Goal: Transaction & Acquisition: Purchase product/service

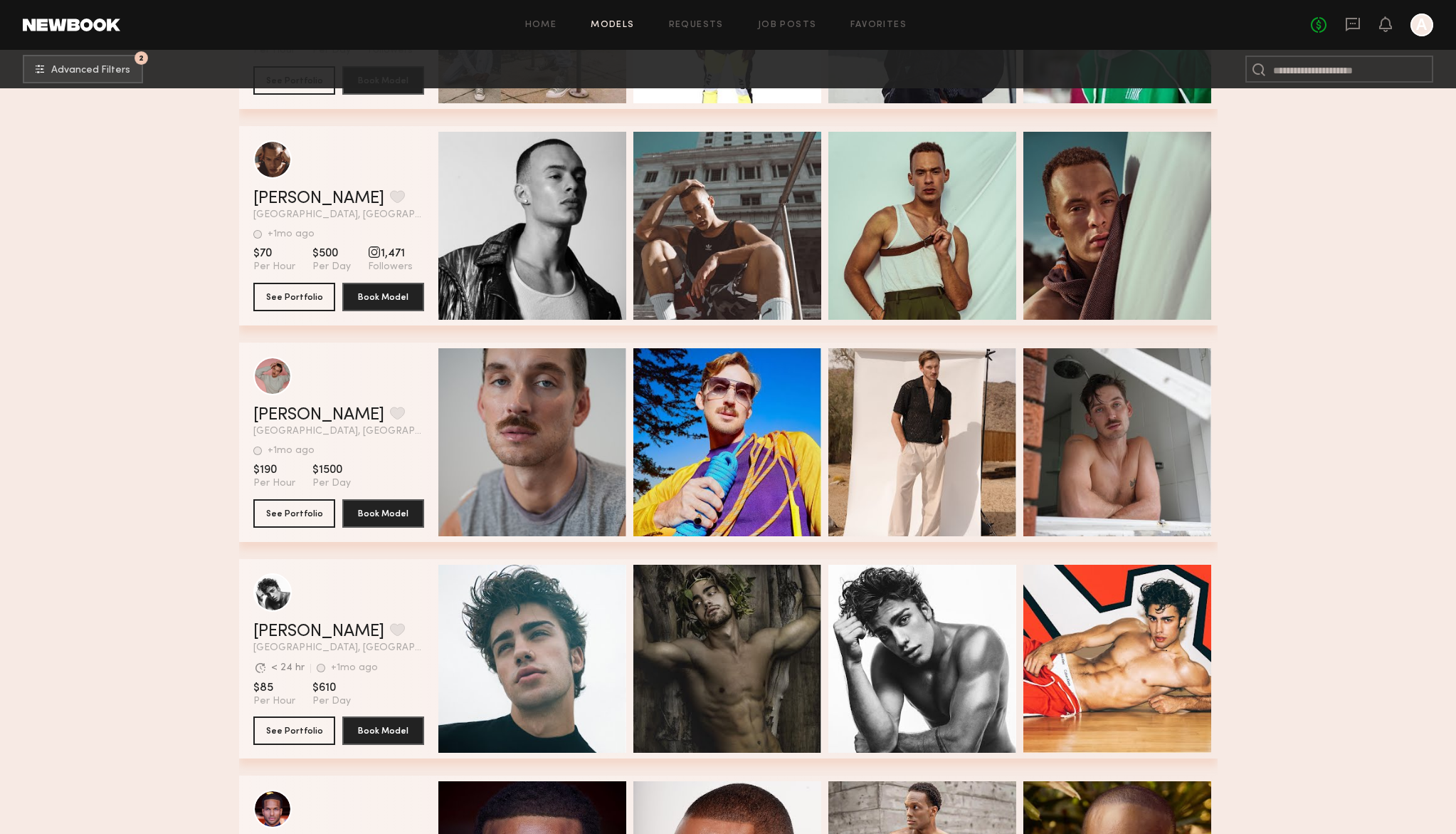
scroll to position [67130, 0]
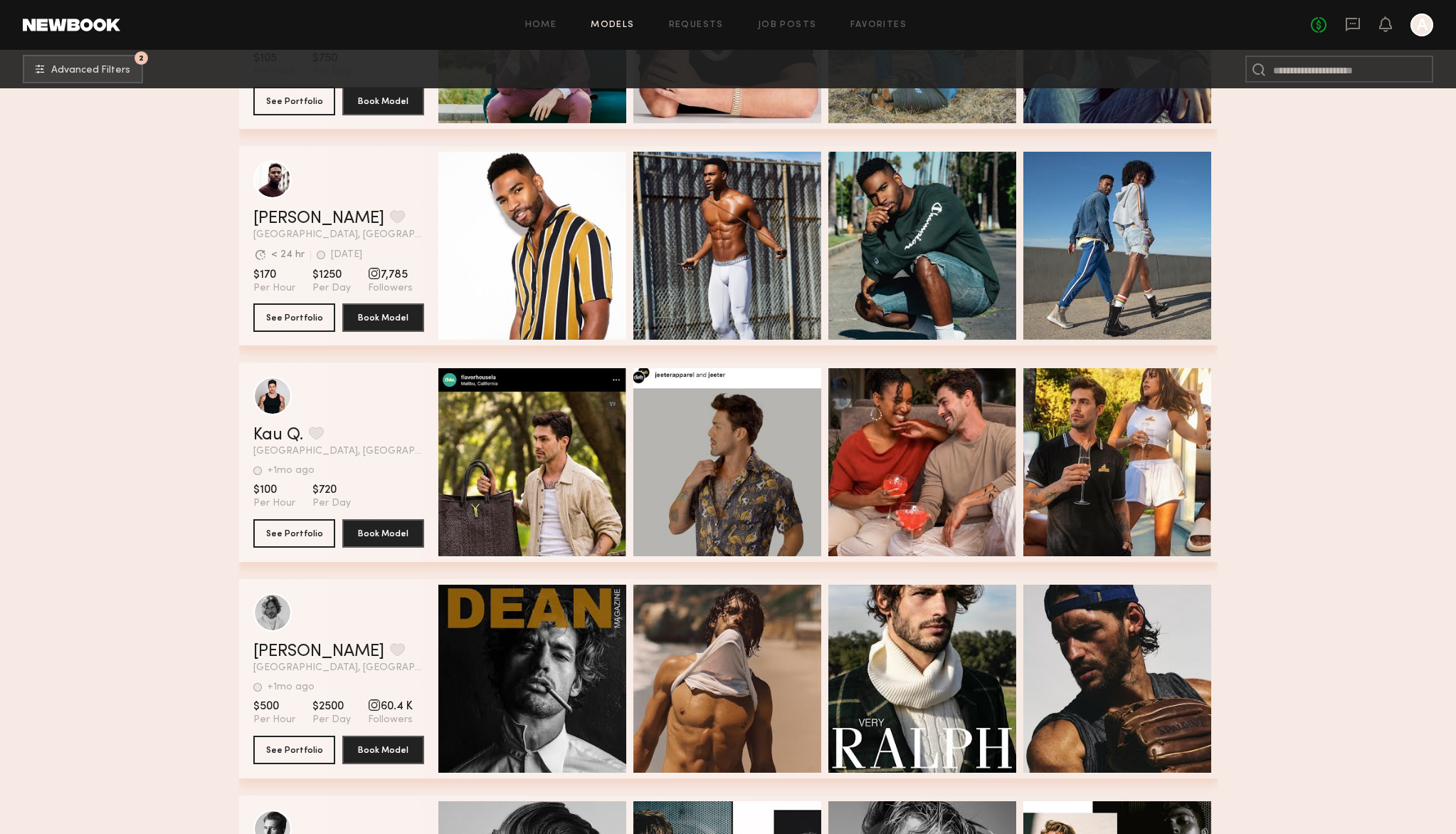
scroll to position [25065, 0]
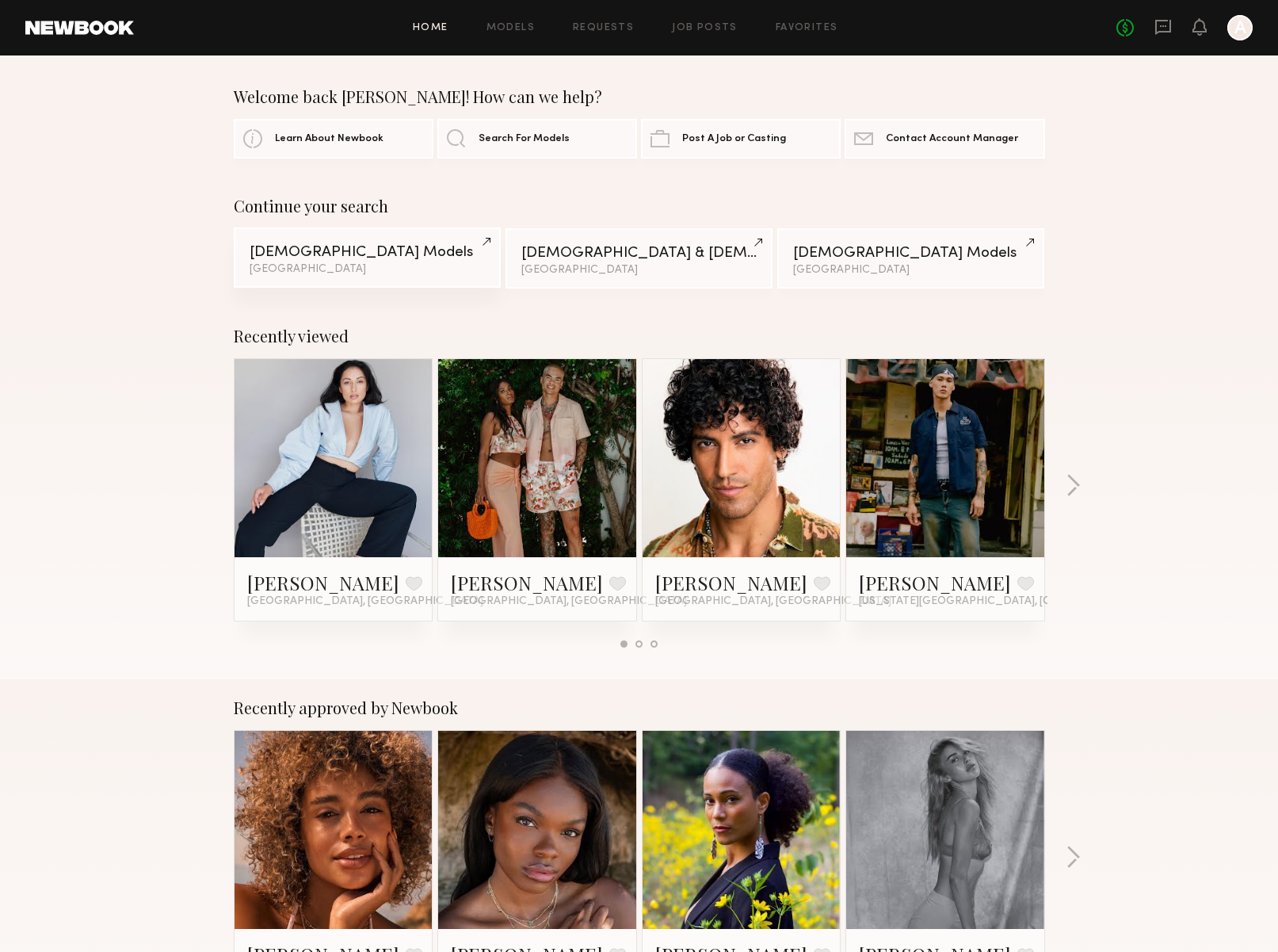
click at [343, 273] on div "[GEOGRAPHIC_DATA]" at bounding box center [367, 269] width 236 height 11
click at [1071, 481] on button "button" at bounding box center [1073, 487] width 15 height 26
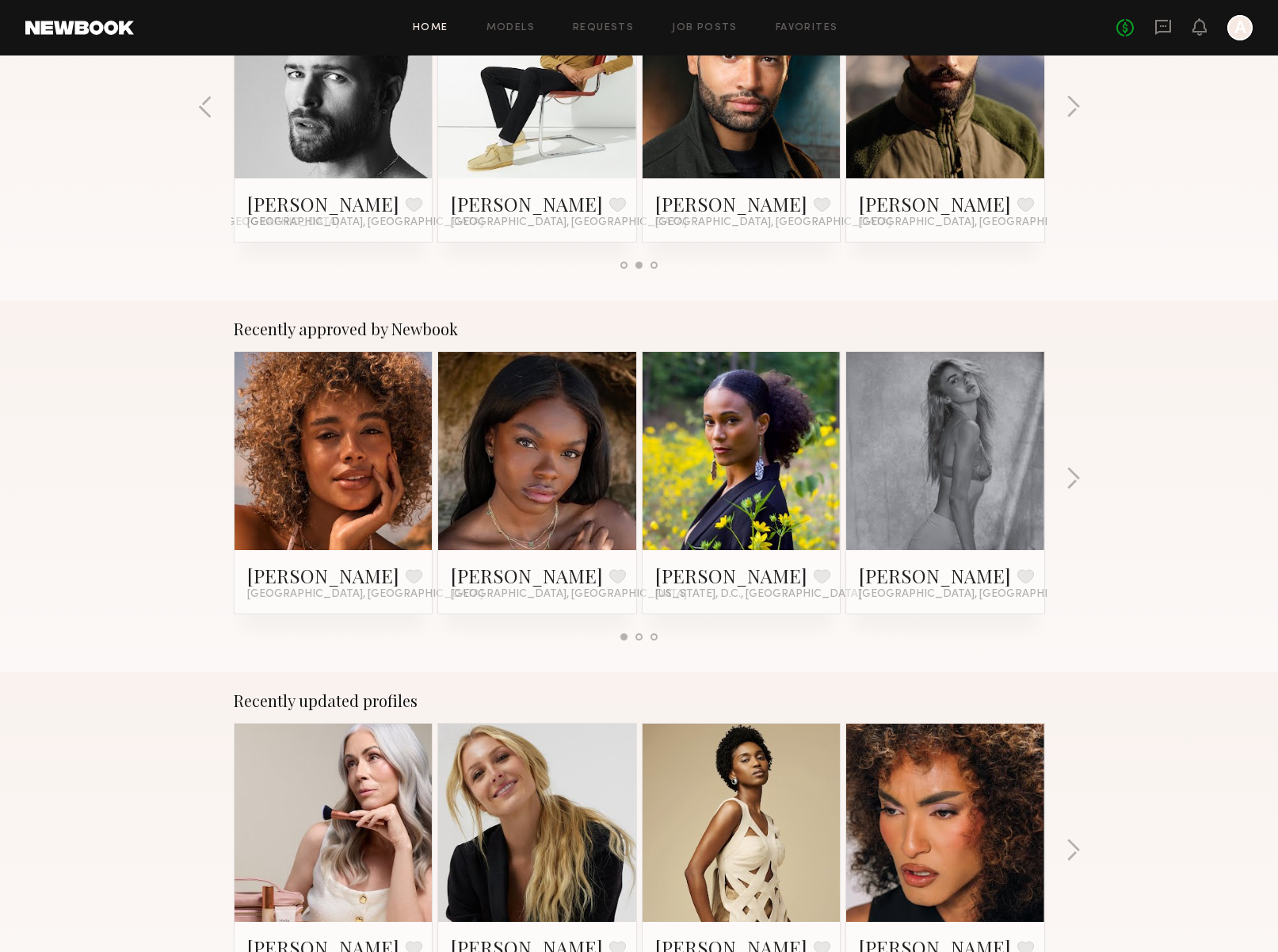
scroll to position [563, 0]
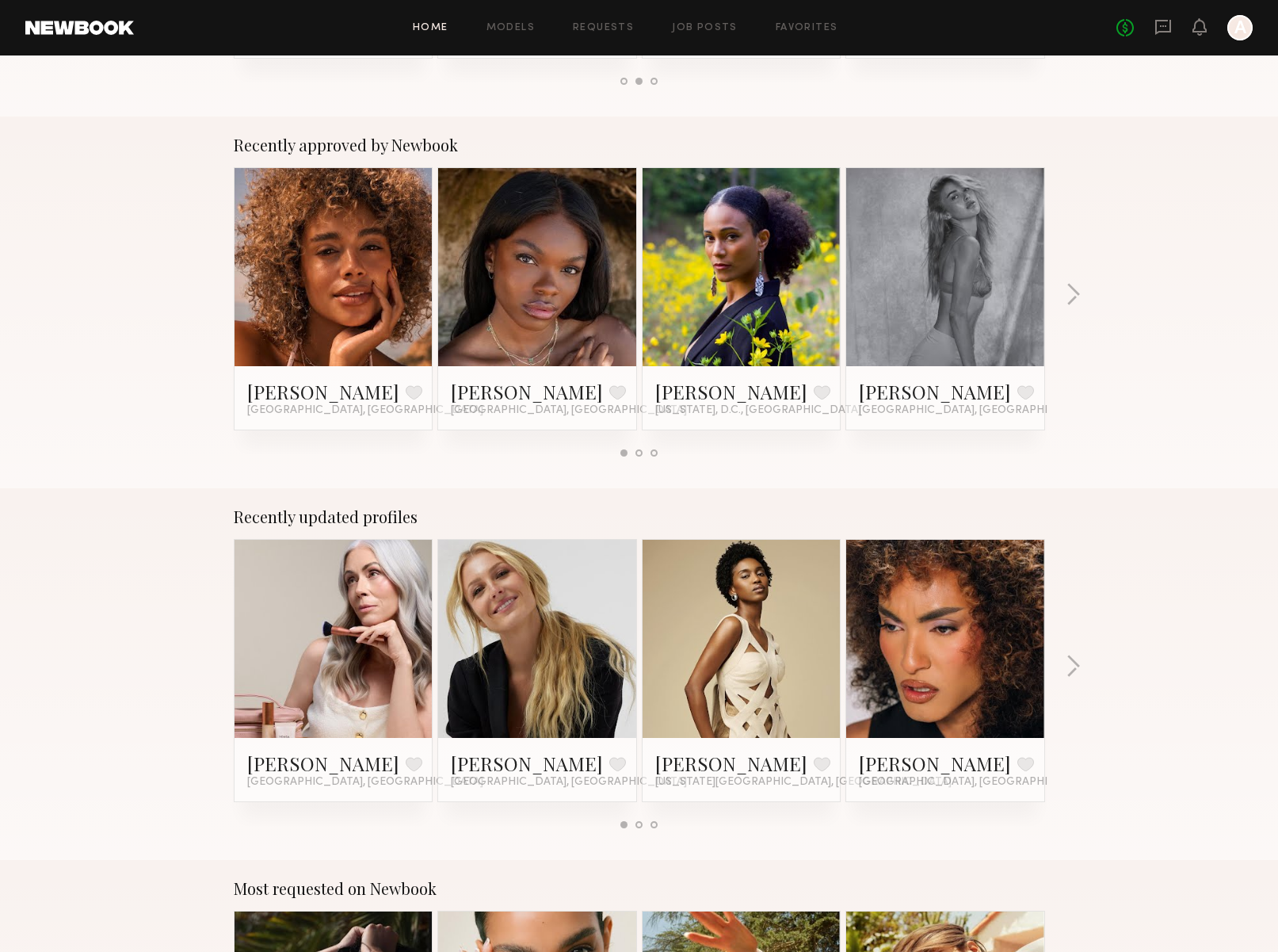
click at [1063, 657] on div "Recently updated profiles Jill S. Favorite Los Angeles, CA Allison V. Favorite …" at bounding box center [639, 674] width 1278 height 372
click at [1075, 657] on button "button" at bounding box center [1073, 667] width 15 height 26
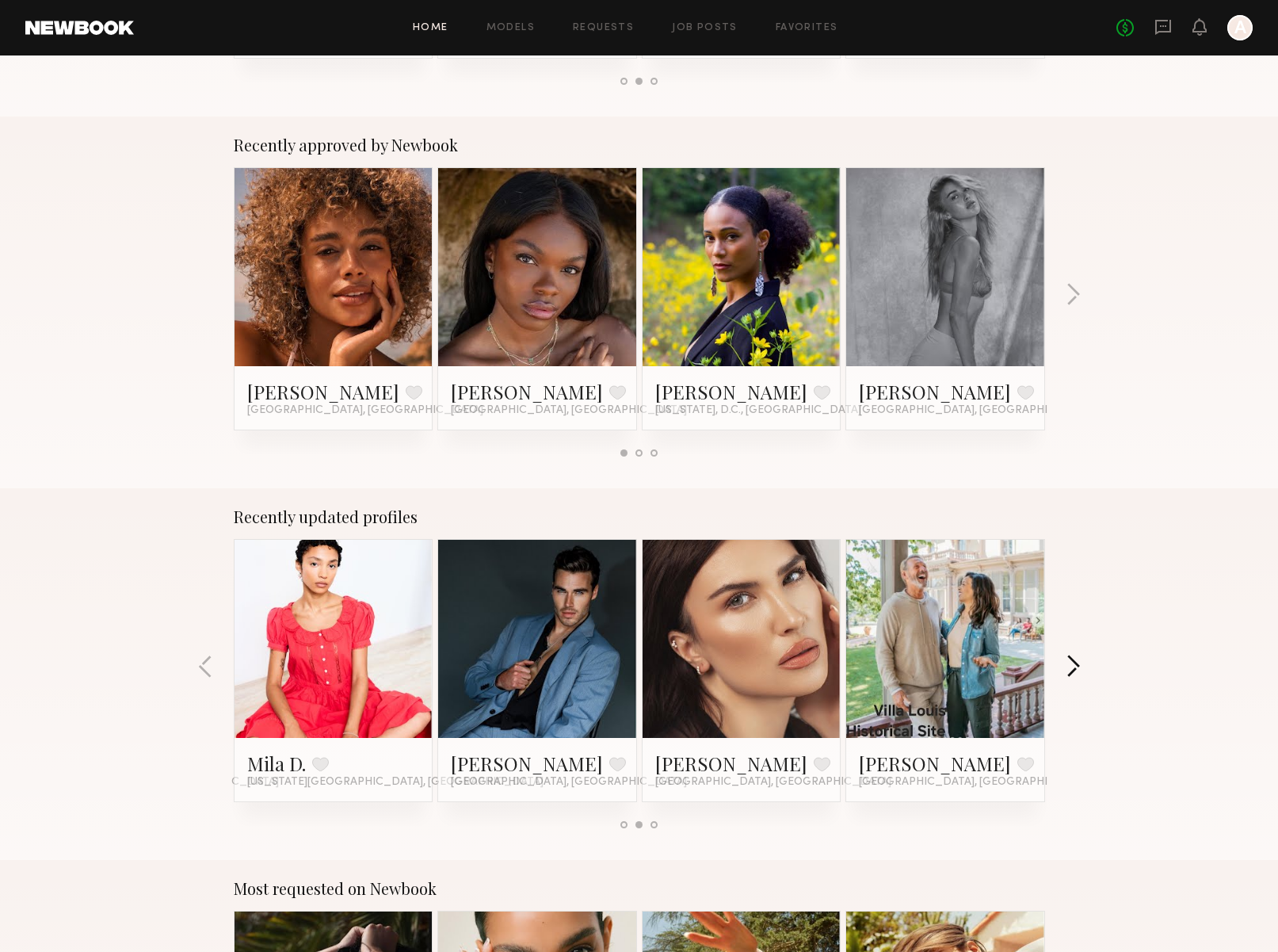
click at [1075, 657] on button "button" at bounding box center [1073, 667] width 15 height 26
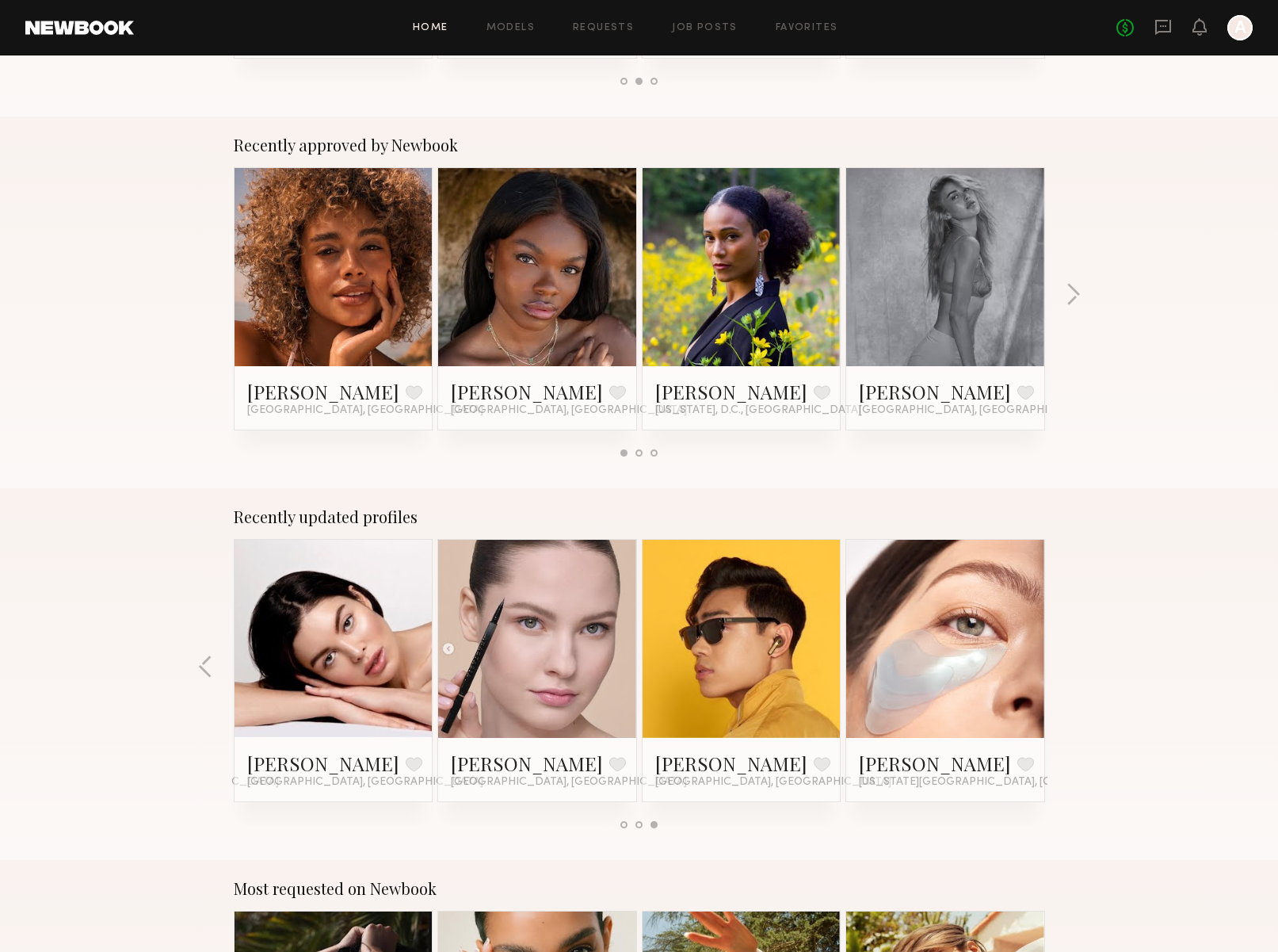
click at [1075, 658] on div "Recently updated profiles Jill S. Favorite Los Angeles, CA Allison V. Favorite …" at bounding box center [639, 674] width 1278 height 372
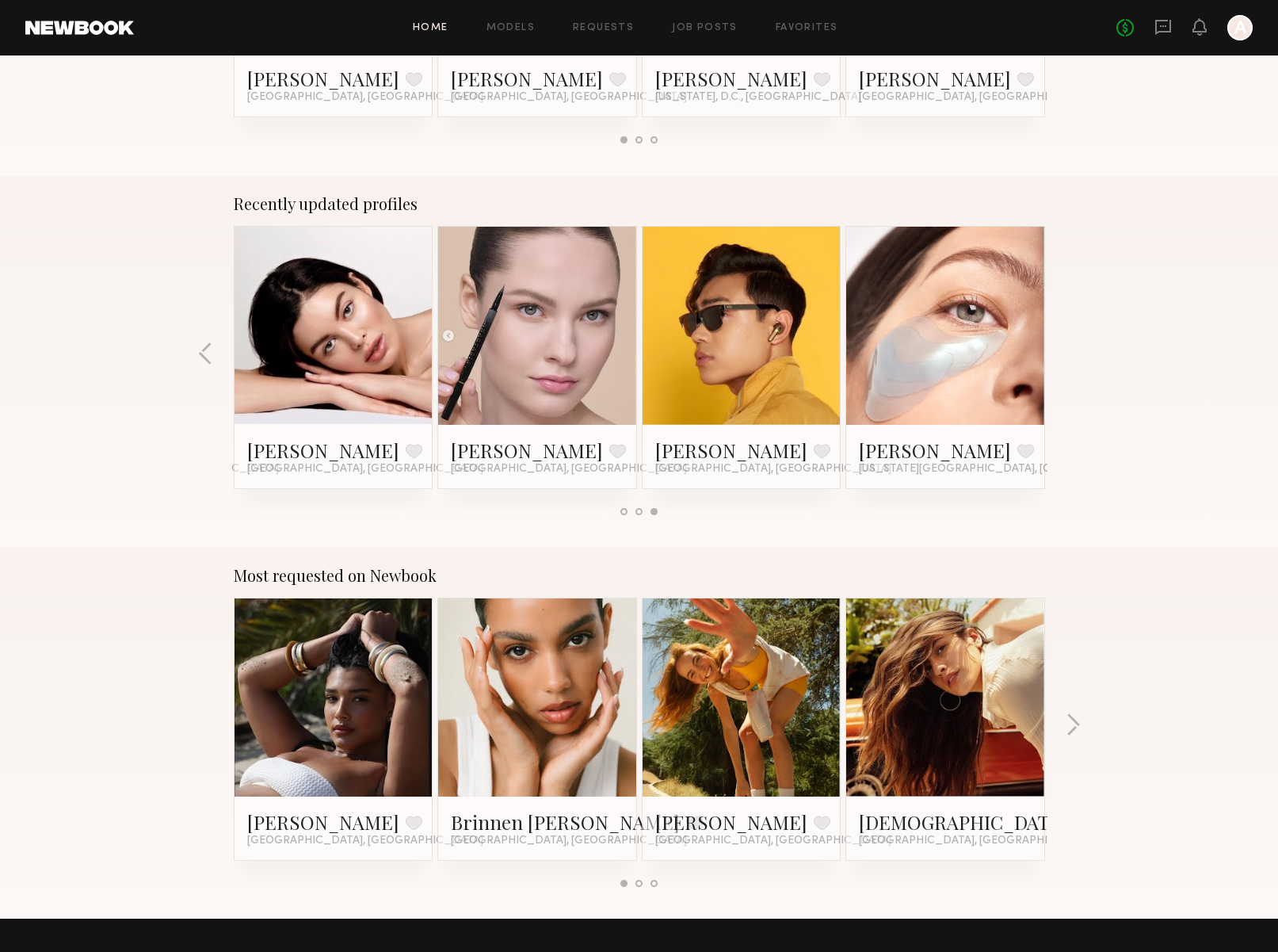
scroll to position [887, 0]
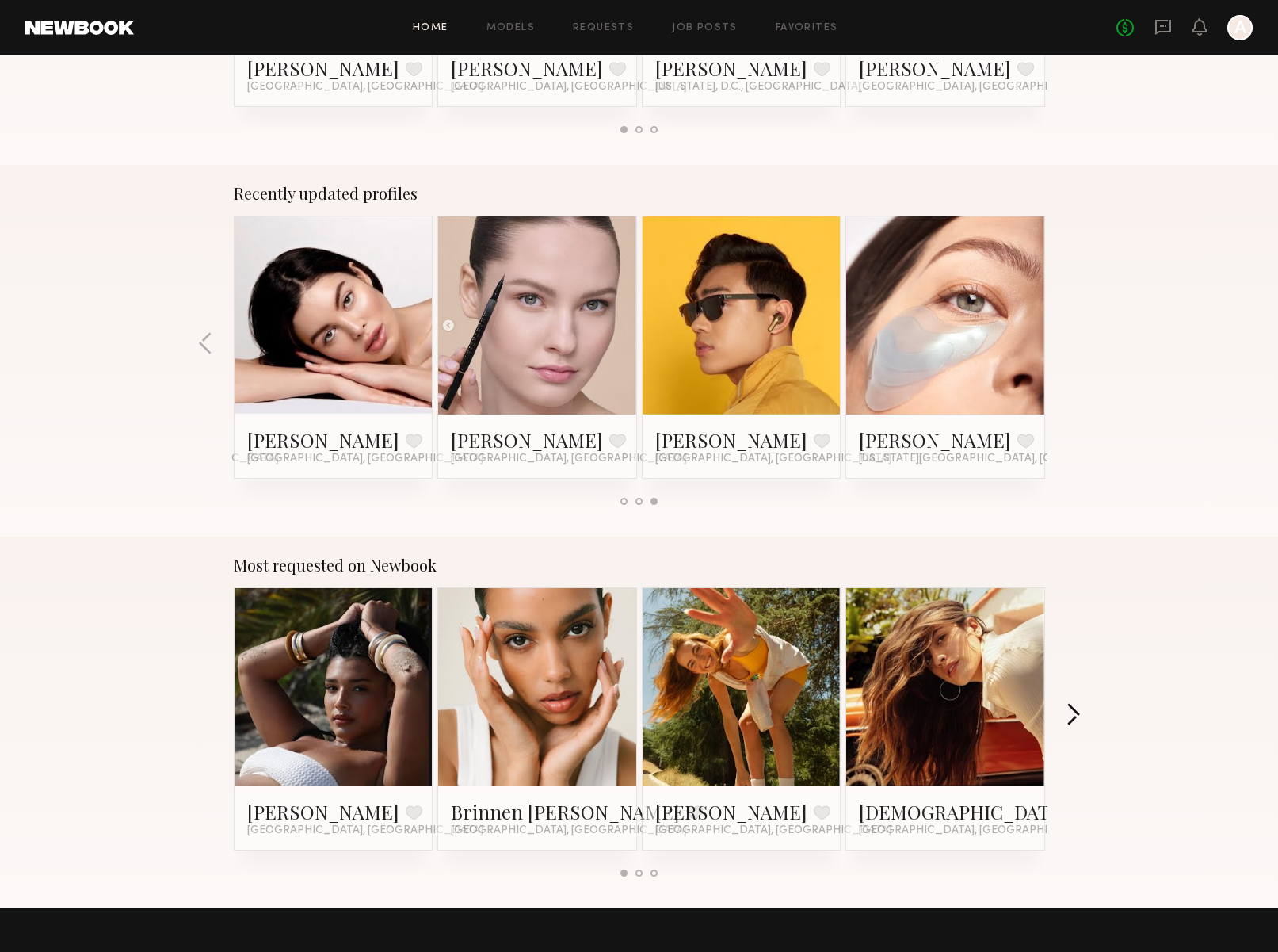
click at [1077, 715] on button "button" at bounding box center [1073, 715] width 15 height 26
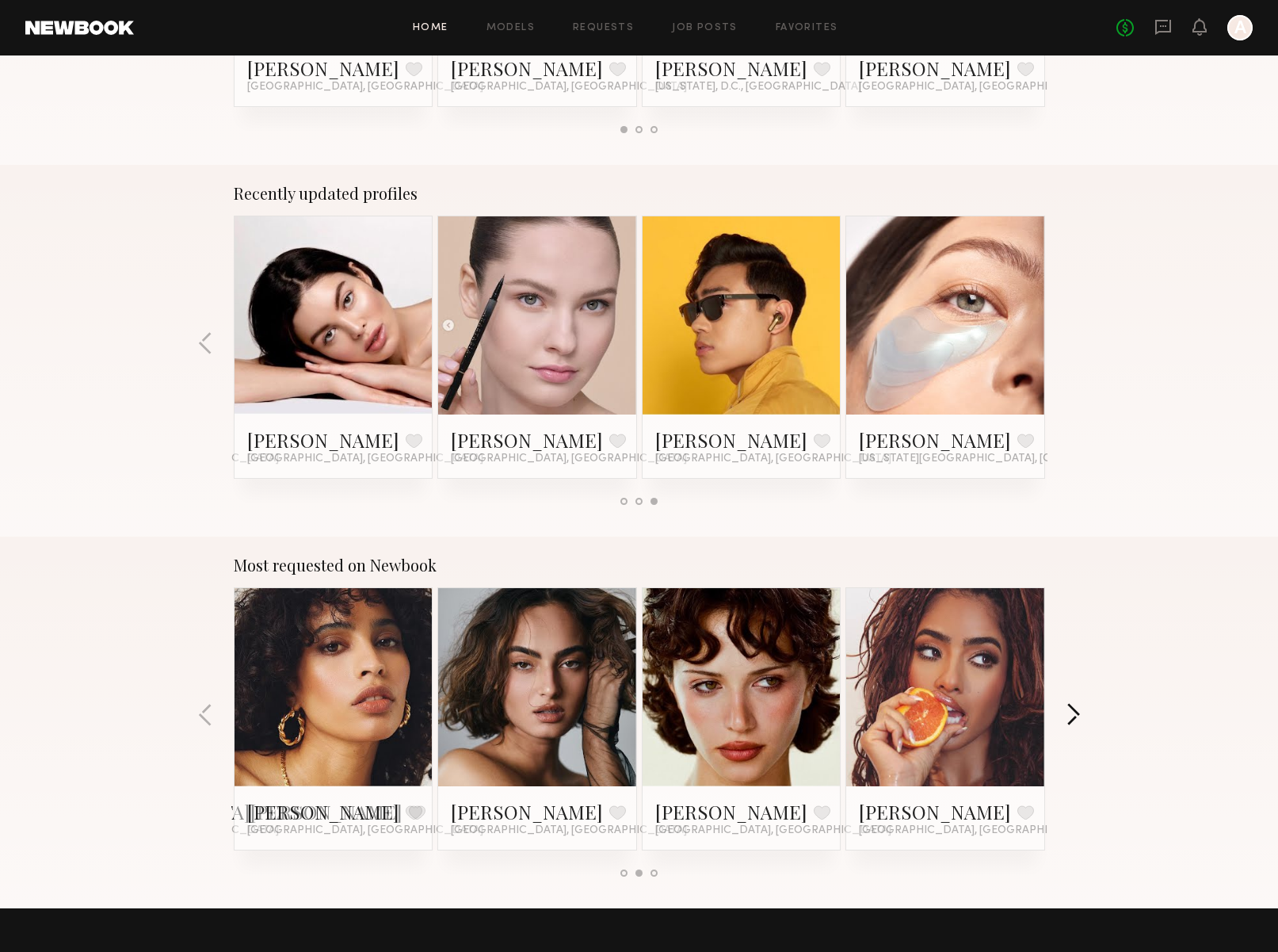
click at [1077, 715] on button "button" at bounding box center [1073, 715] width 15 height 26
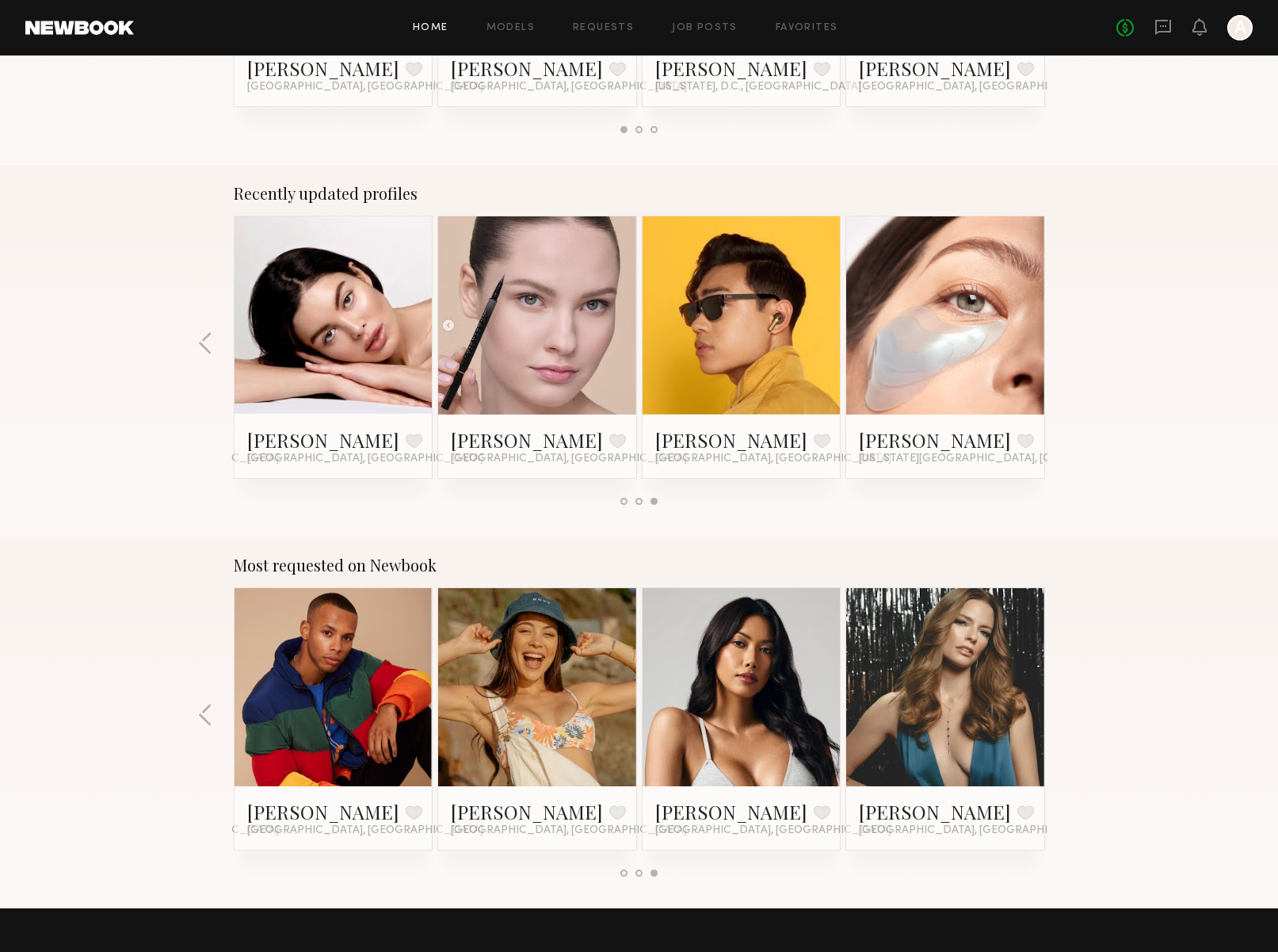
click at [1077, 715] on div "Most requested on Newbook Haleigh W. Favorite Los Angeles, CA Brinnen T. Favori…" at bounding box center [639, 723] width 1278 height 372
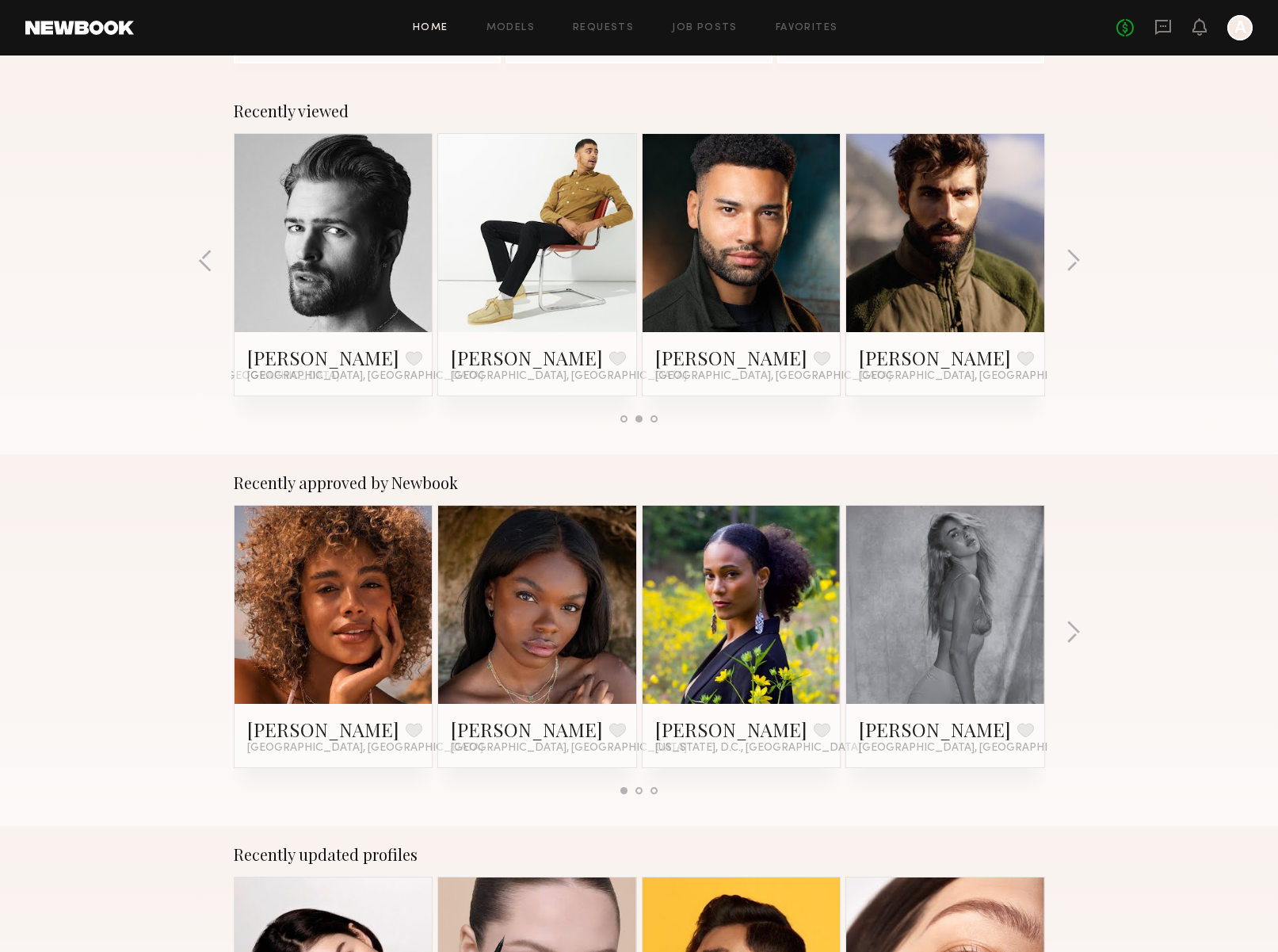
scroll to position [0, 0]
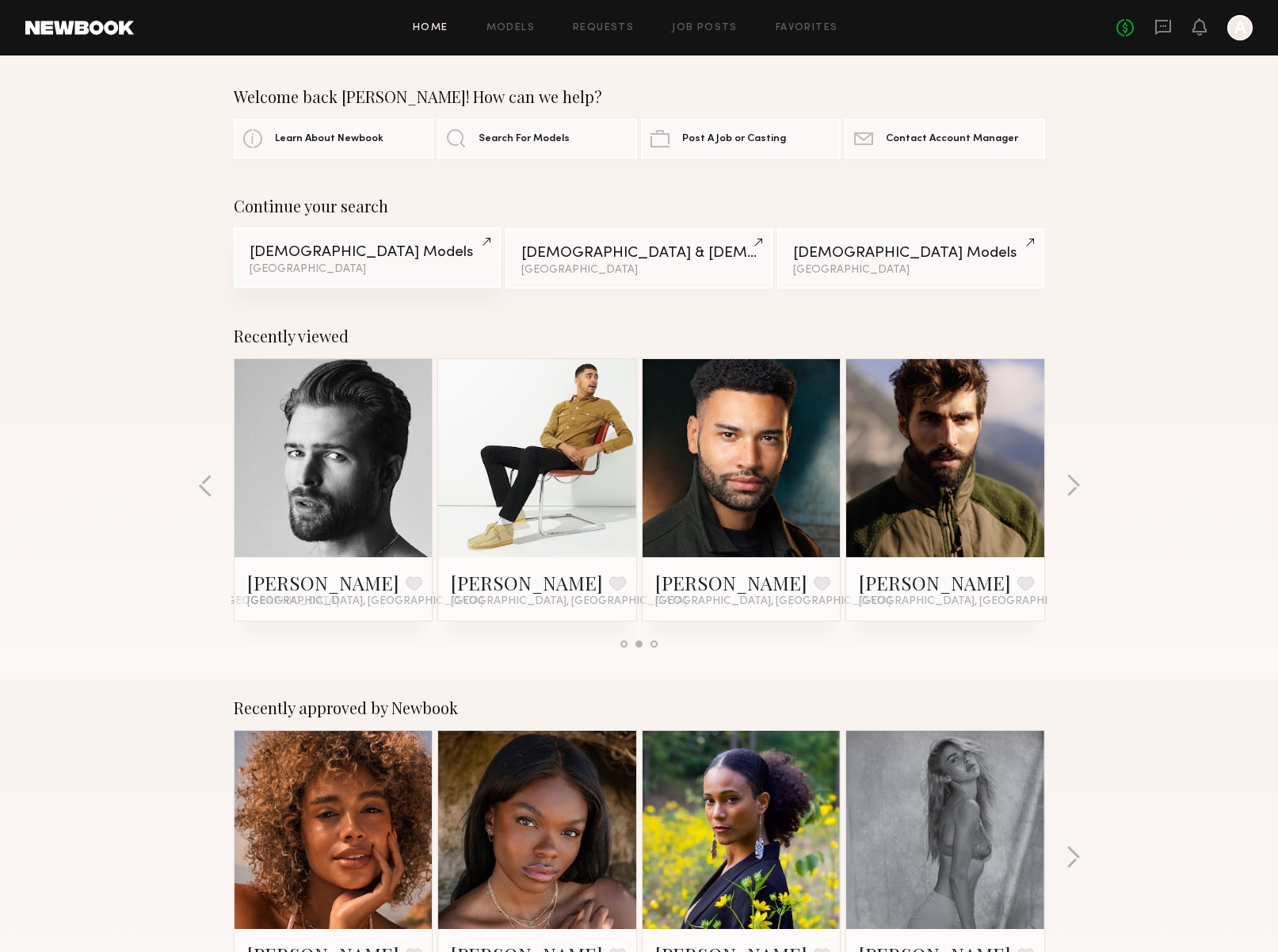
click at [384, 251] on div "Male Models" at bounding box center [367, 252] width 236 height 15
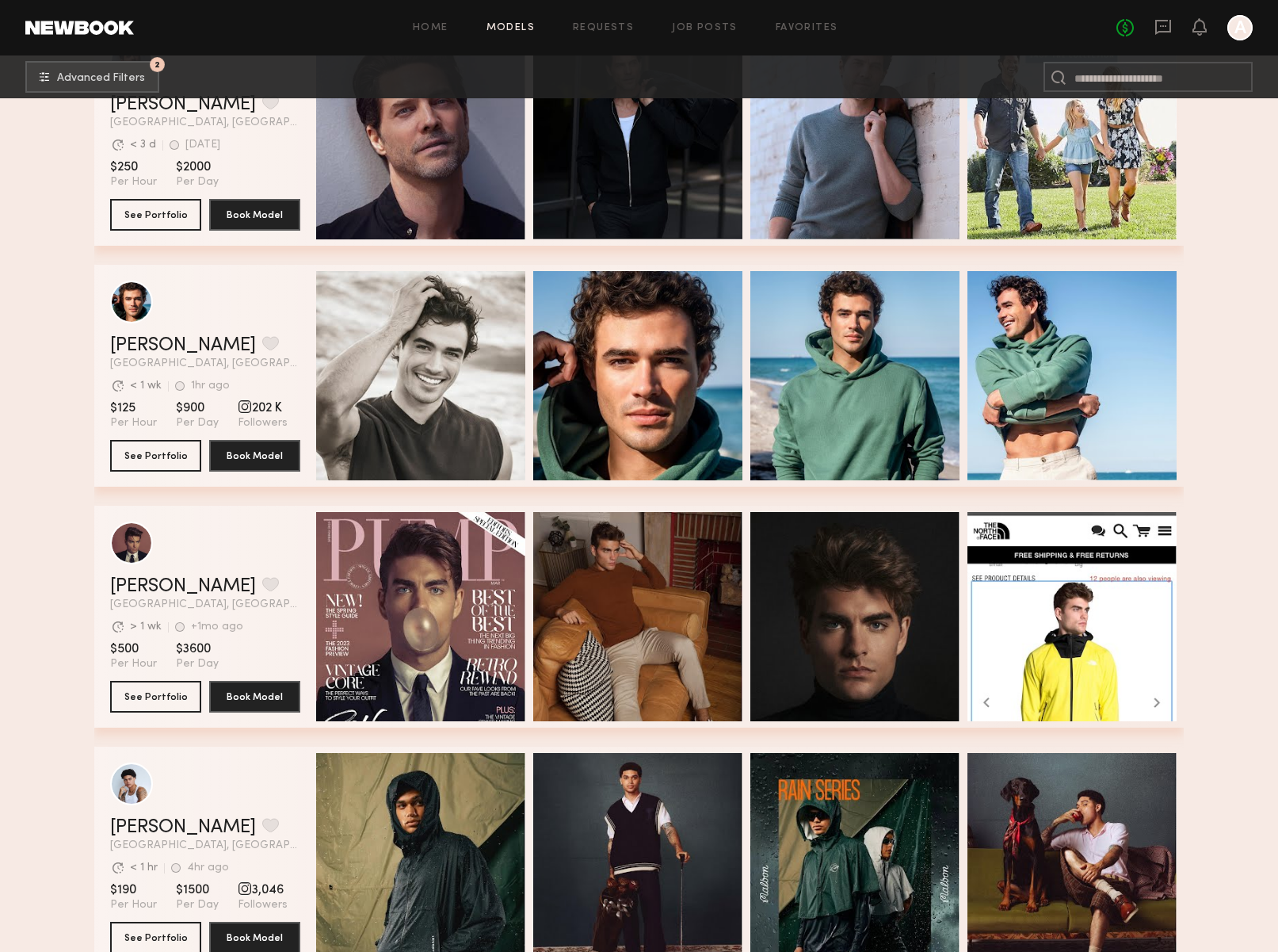
scroll to position [2796, 0]
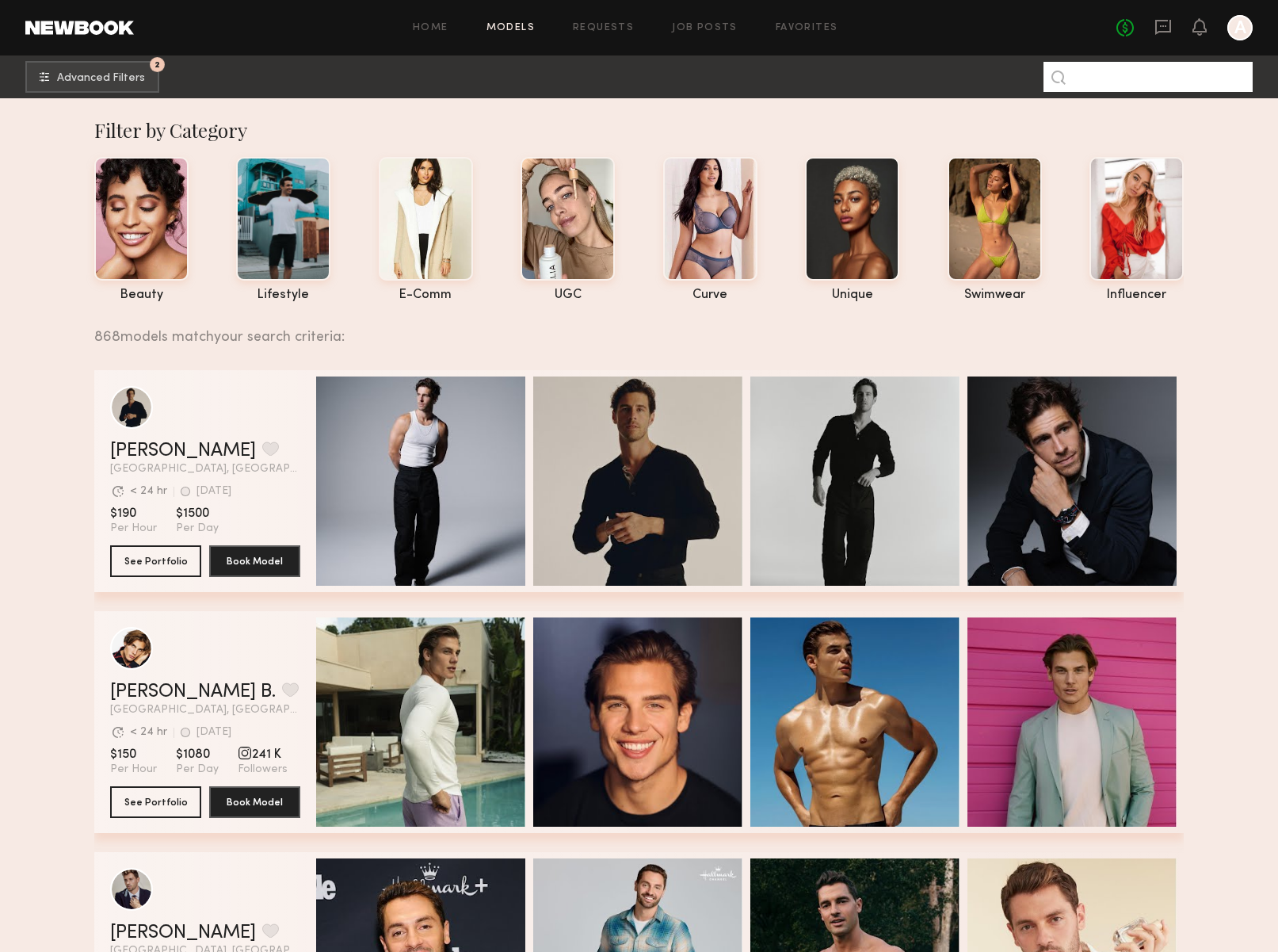
click at [1145, 69] on input at bounding box center [1148, 77] width 209 height 30
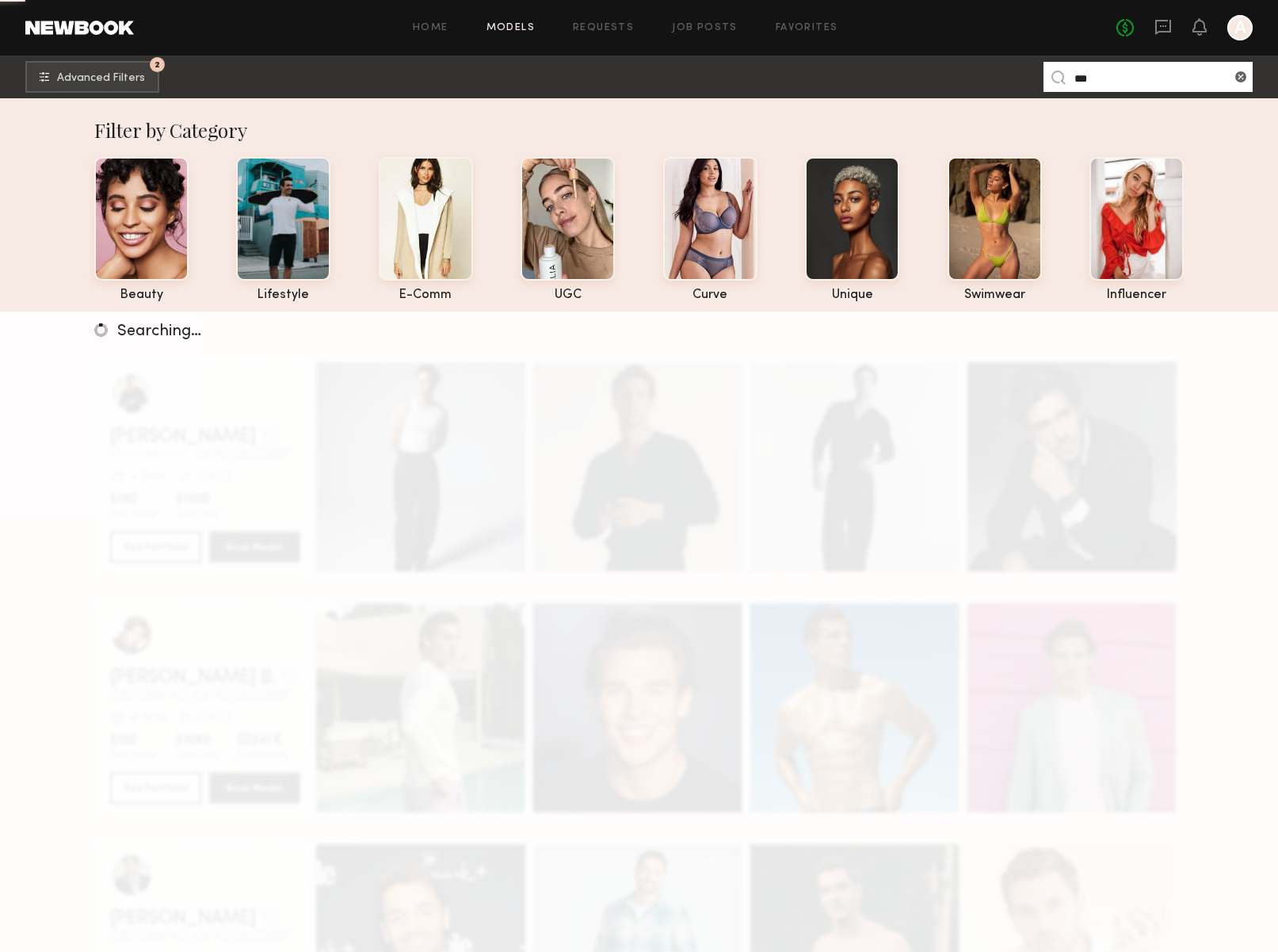
type input "***"
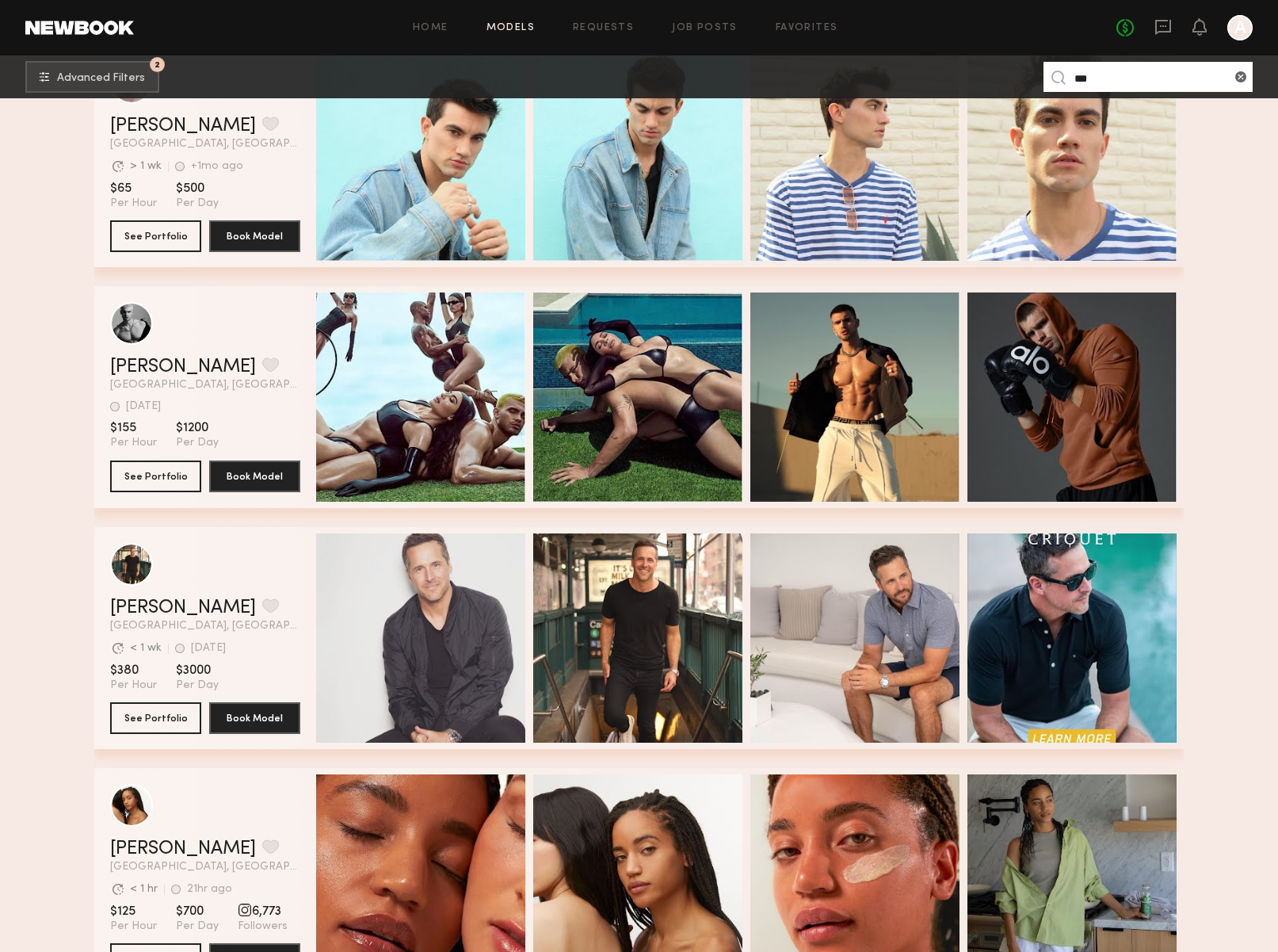
scroll to position [1027, 0]
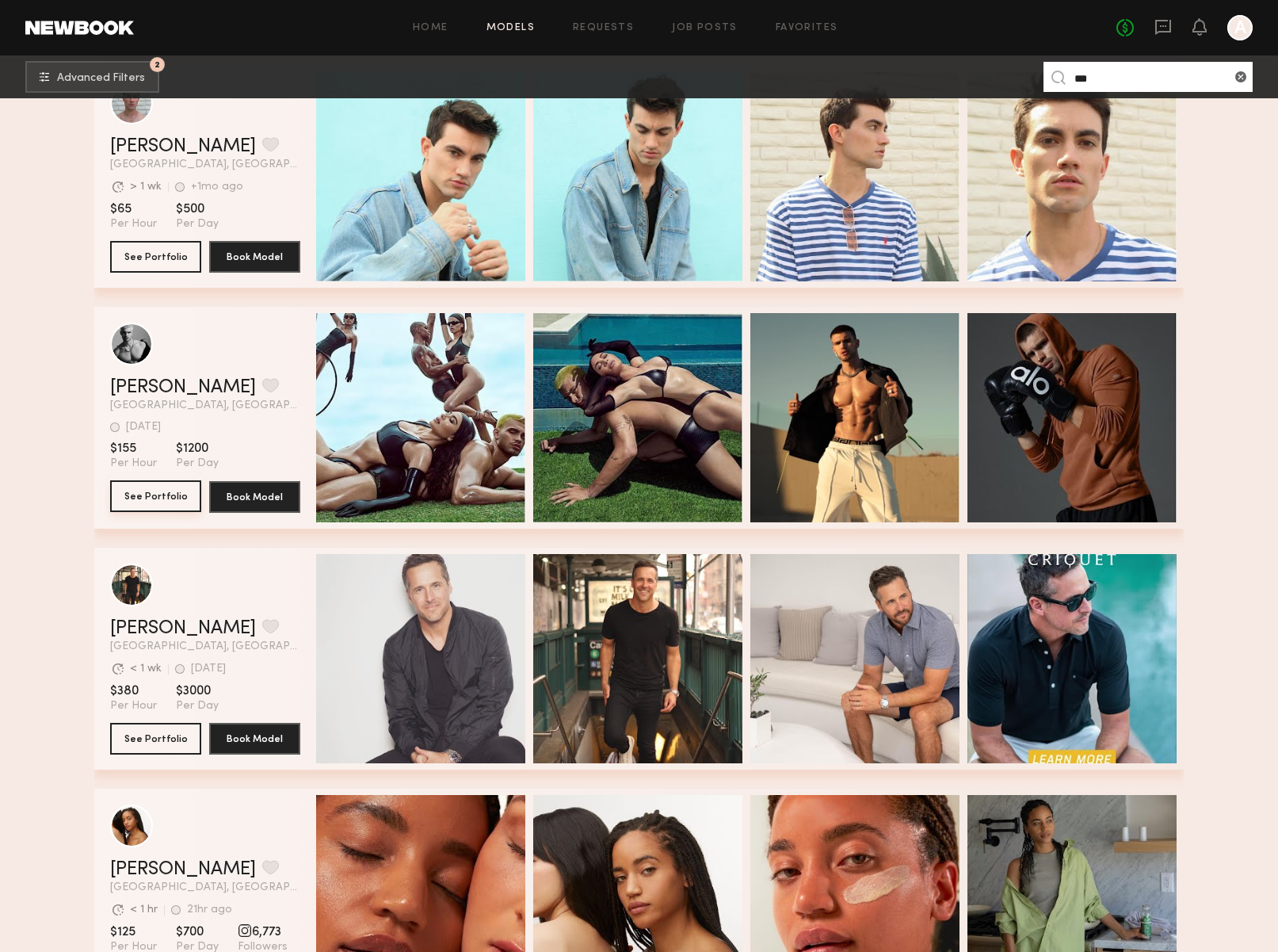
click at [148, 491] on button "See Portfolio" at bounding box center [156, 496] width 91 height 31
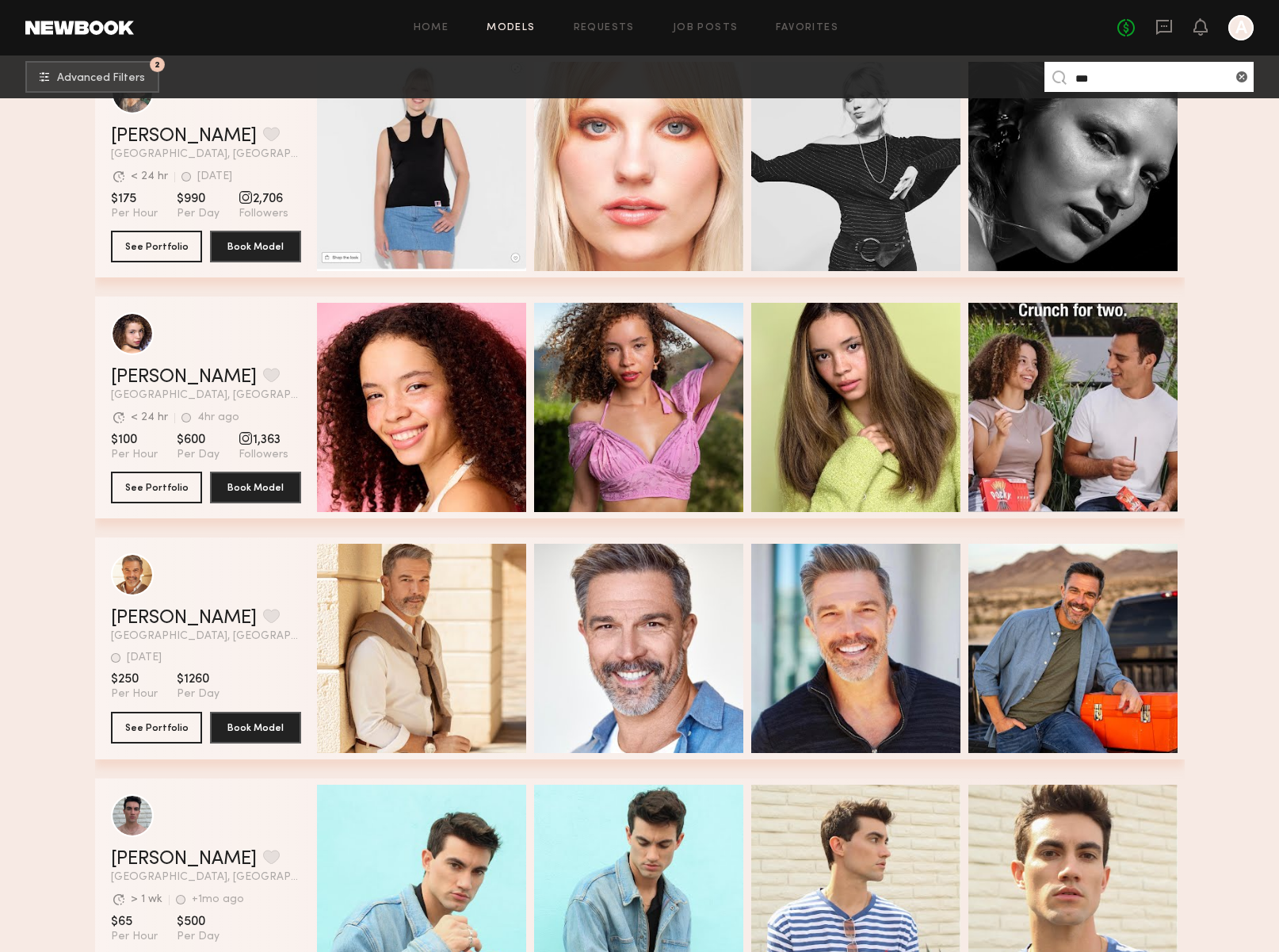
scroll to position [0, 0]
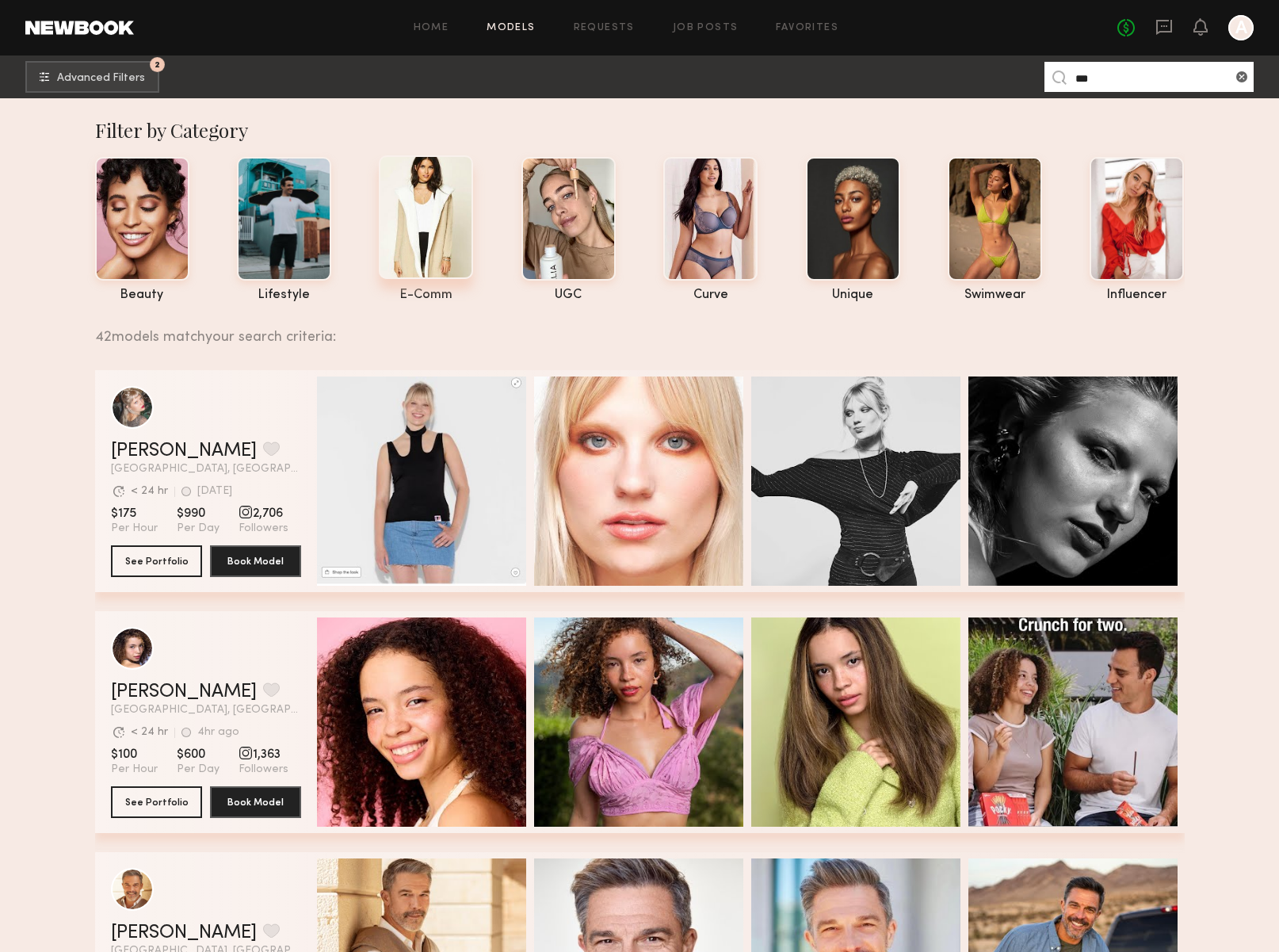
click at [428, 173] on div at bounding box center [426, 217] width 94 height 124
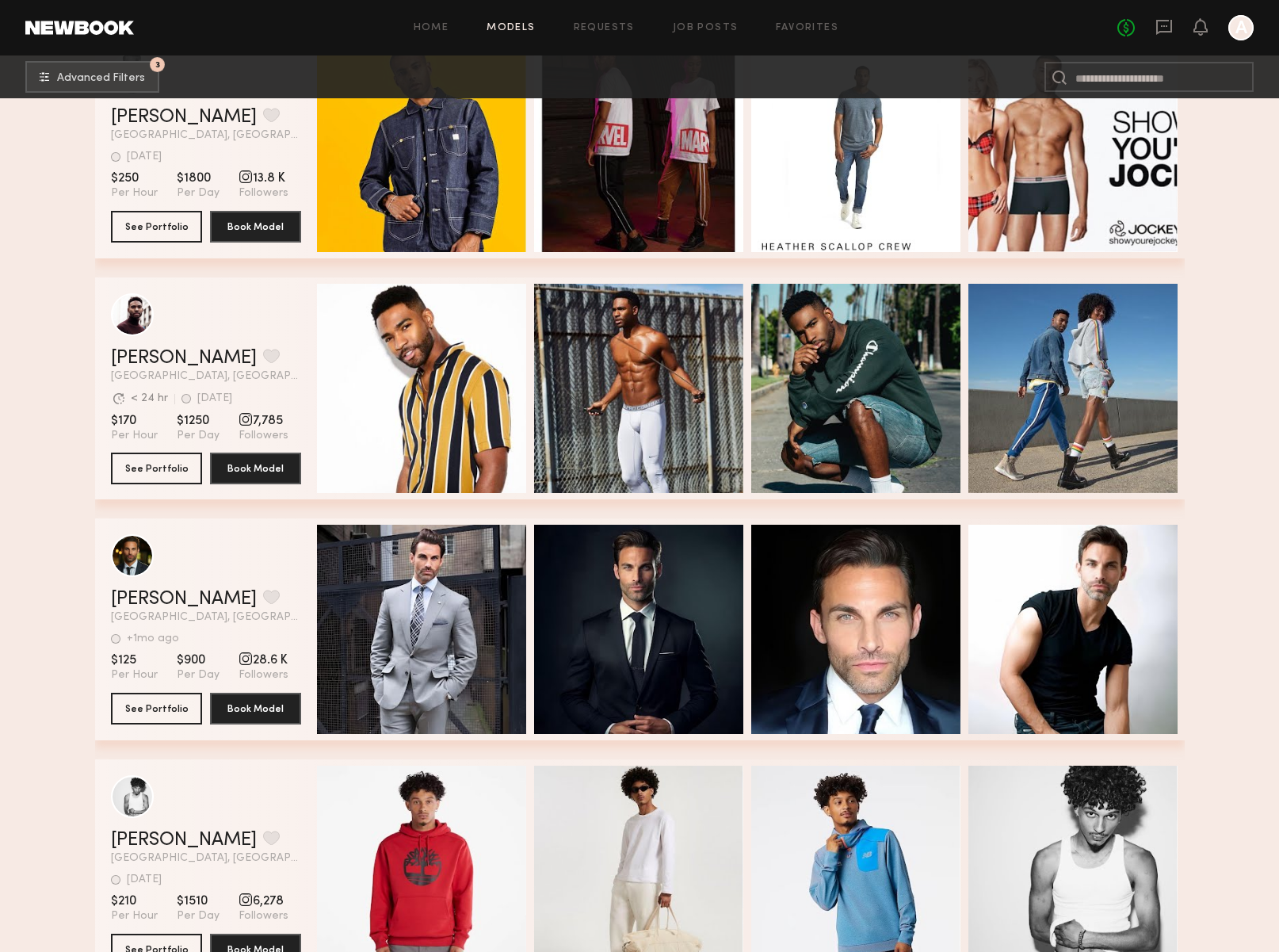
scroll to position [11227, 0]
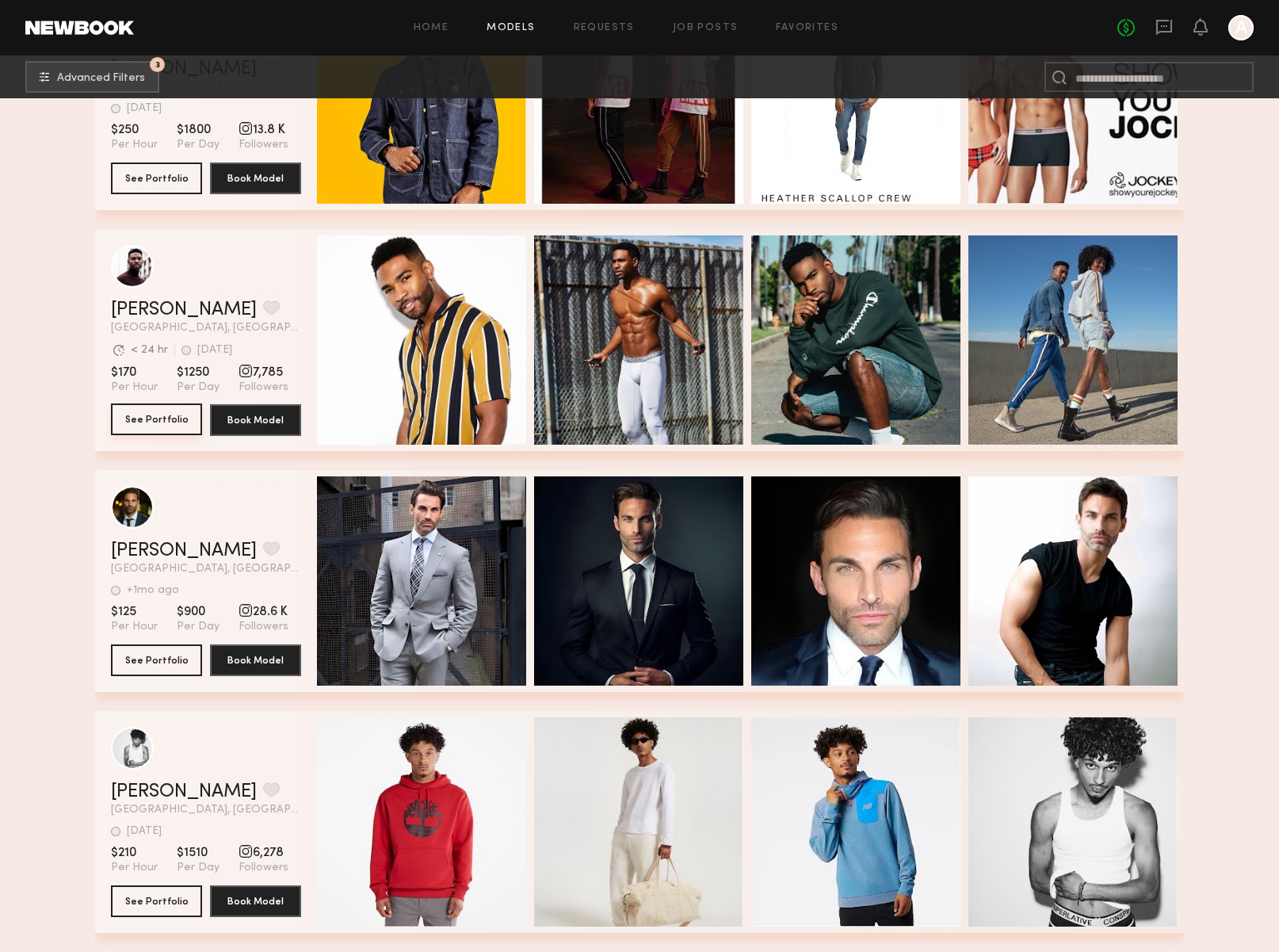
click at [176, 420] on button "See Portfolio" at bounding box center [157, 419] width 91 height 31
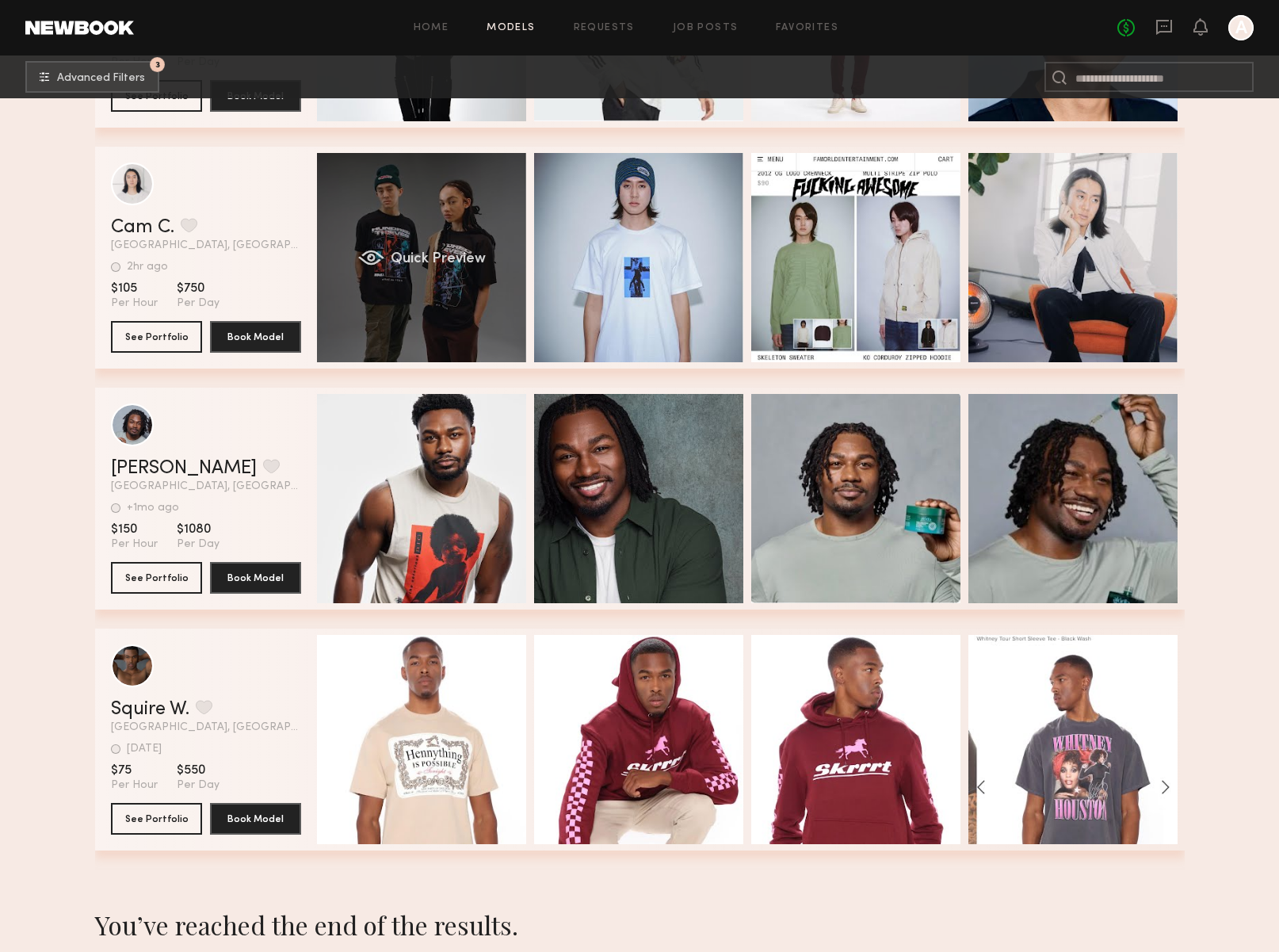
scroll to position [30516, 0]
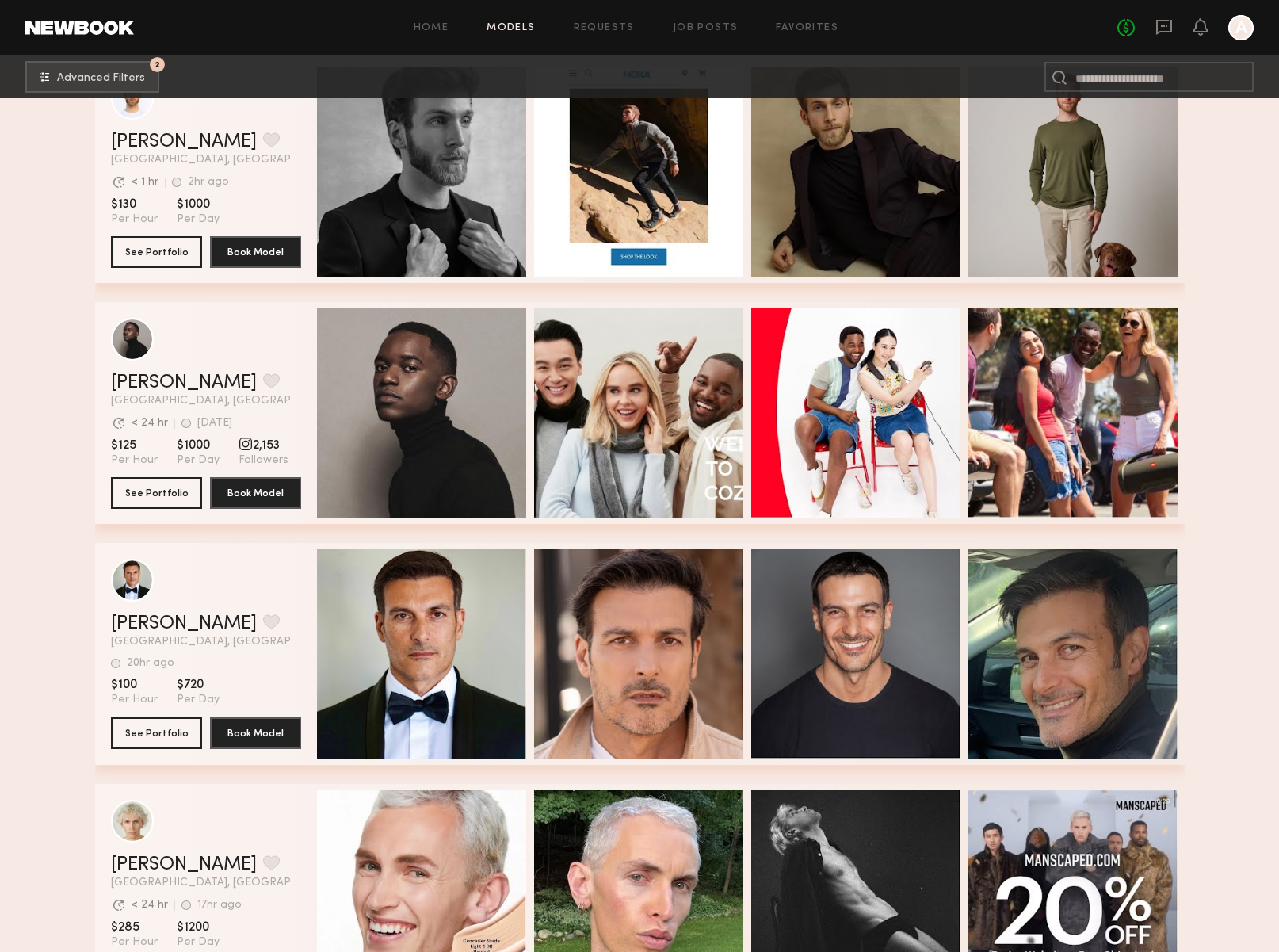
scroll to position [15040, 0]
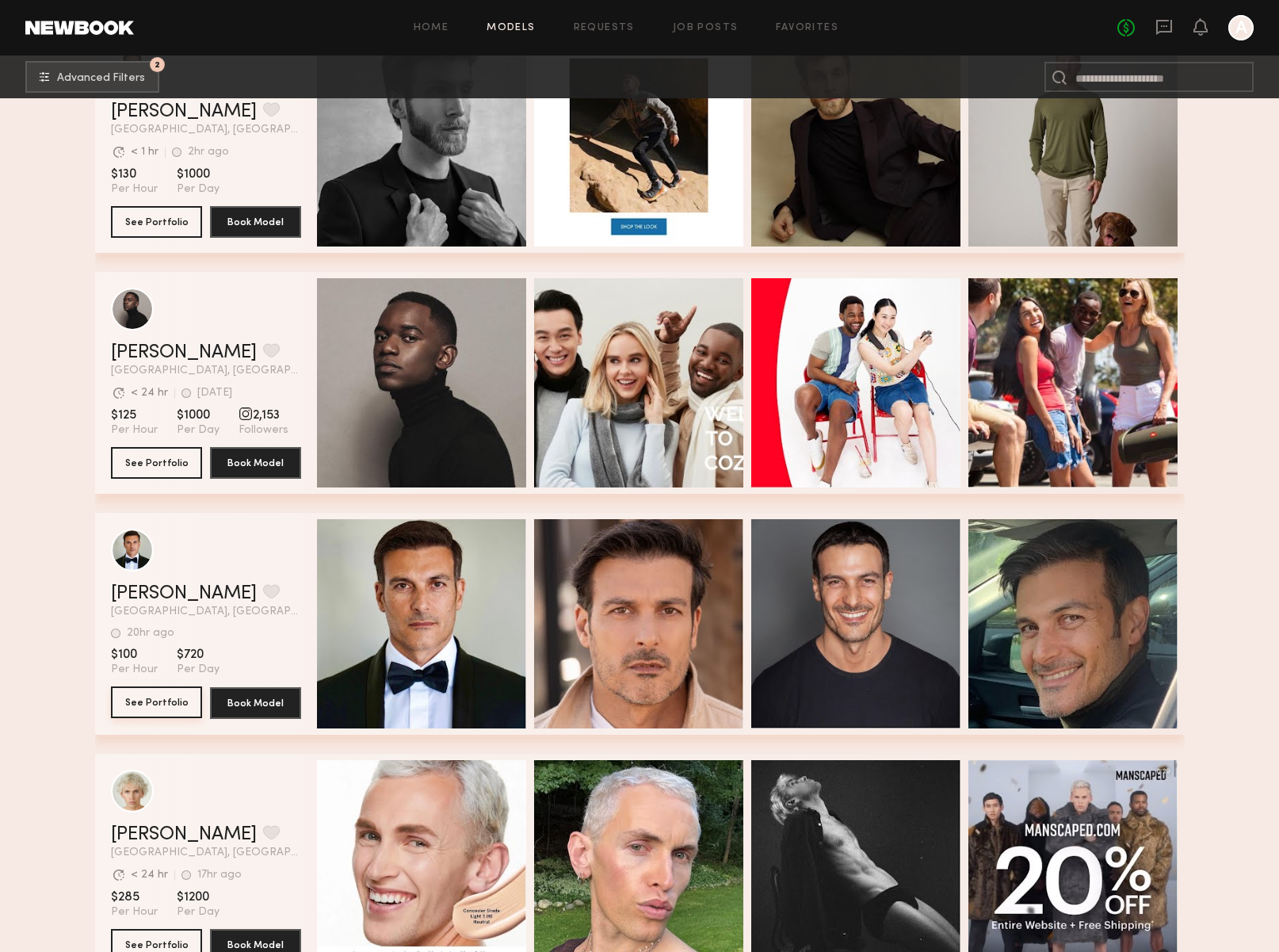
click at [180, 705] on button "See Portfolio" at bounding box center [157, 702] width 91 height 31
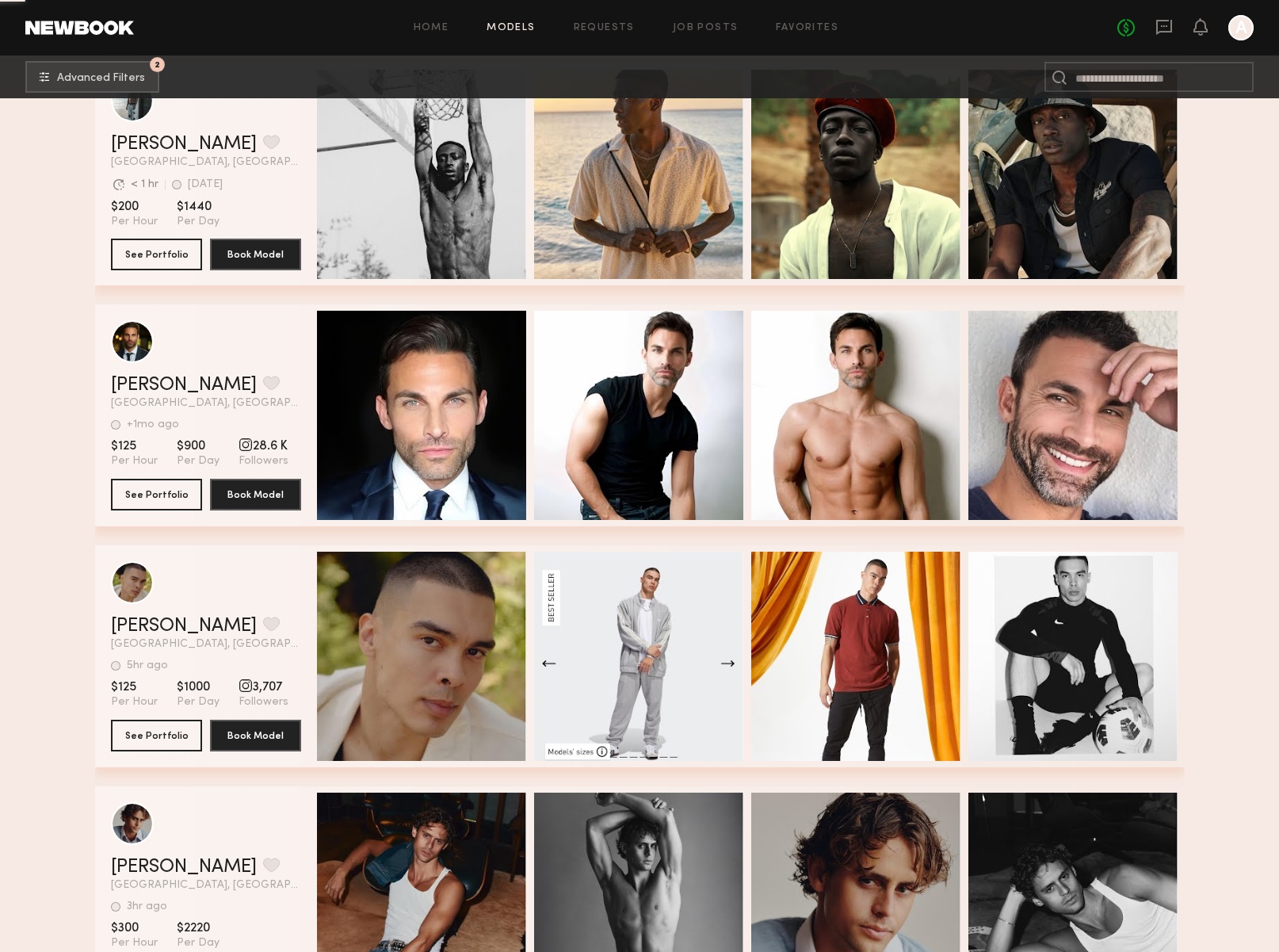
scroll to position [30696, 0]
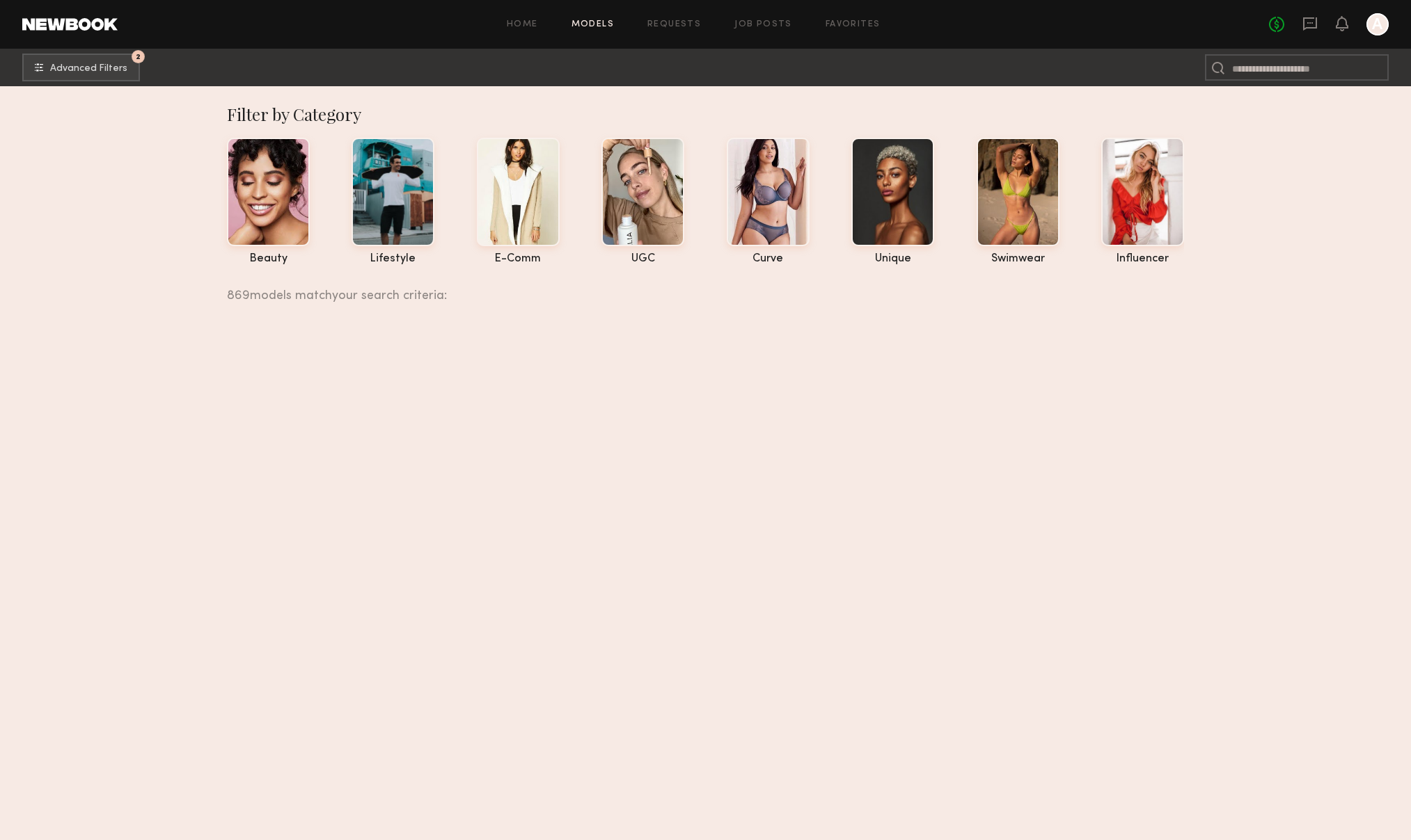
scroll to position [24489, 0]
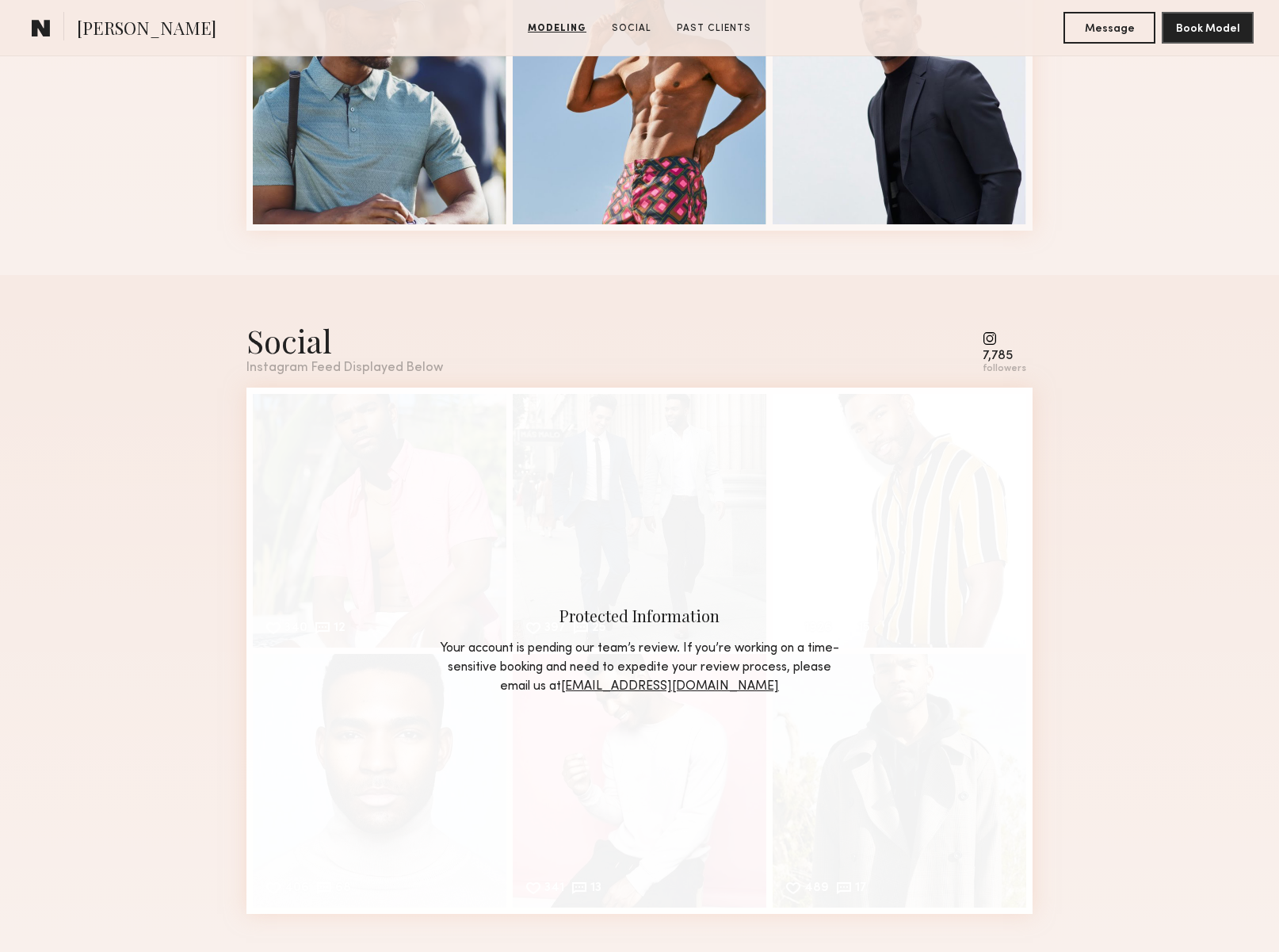
scroll to position [1754, 0]
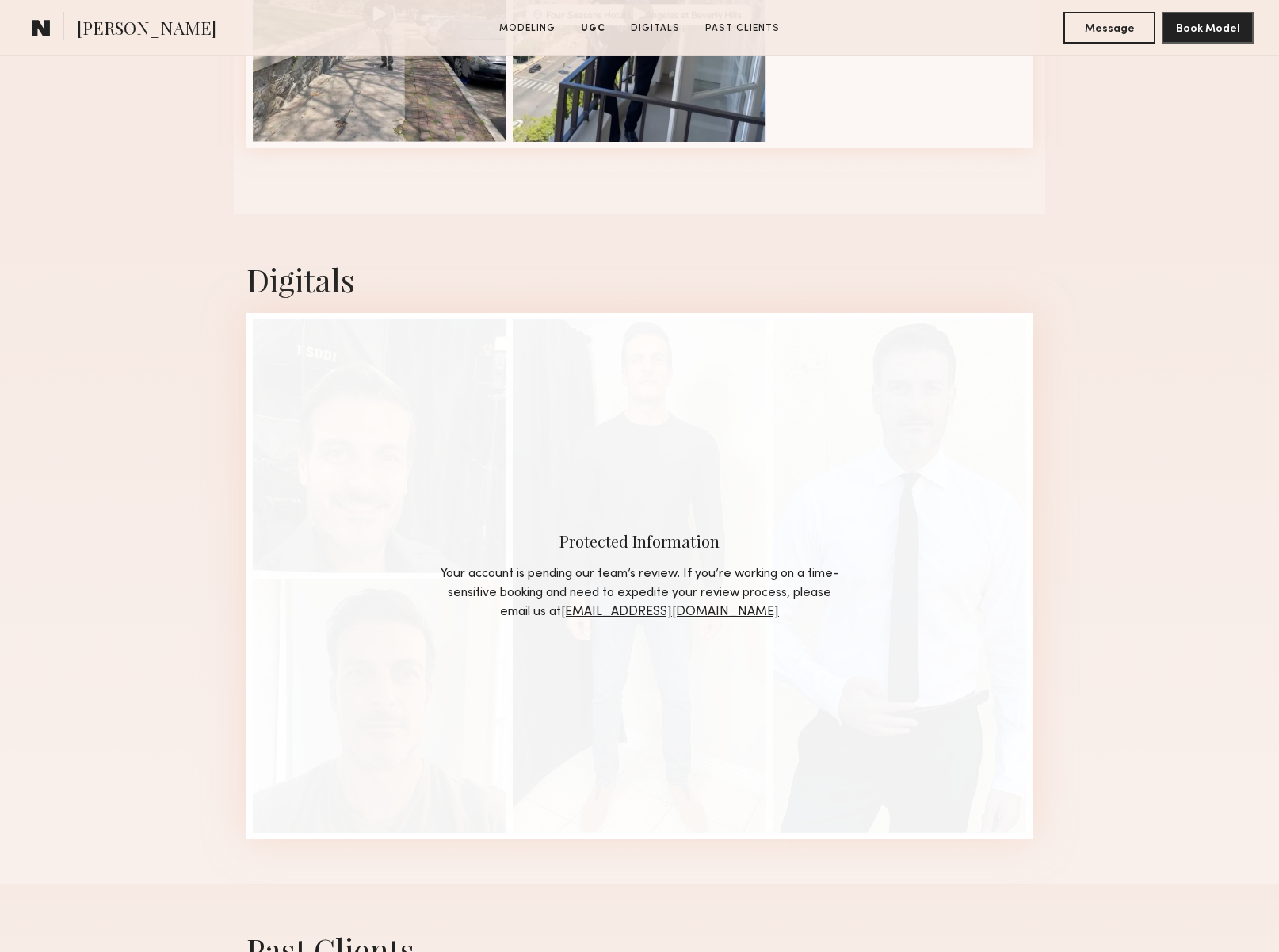
scroll to position [2492, 0]
